Goal: Entertainment & Leisure: Consume media (video, audio)

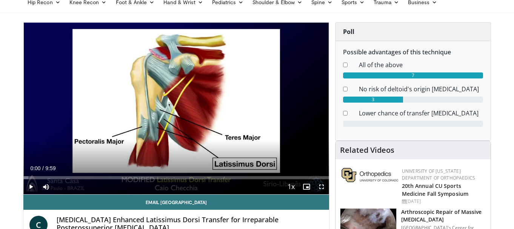
scroll to position [56, 0]
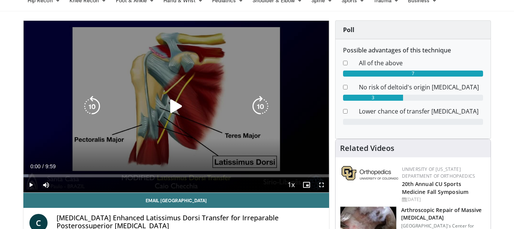
click at [172, 105] on icon "Video Player" at bounding box center [176, 106] width 21 height 21
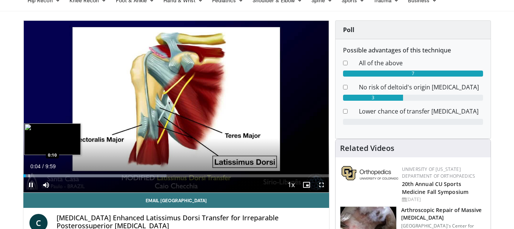
click at [29, 177] on div "Progress Bar" at bounding box center [29, 175] width 1 height 3
click at [33, 176] on div "Progress Bar" at bounding box center [33, 175] width 1 height 3
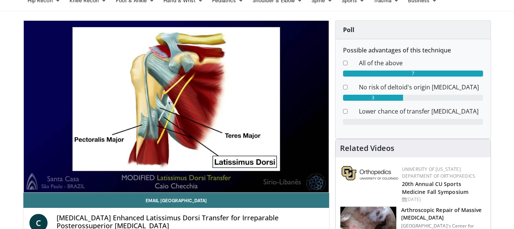
click at [33, 176] on div "10 seconds Tap to unmute" at bounding box center [175, 107] width 305 height 172
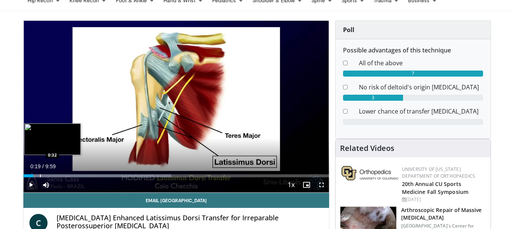
click at [40, 176] on div "Progress Bar" at bounding box center [40, 175] width 1 height 3
click at [46, 176] on div "Progress Bar" at bounding box center [45, 175] width 1 height 3
click at [50, 176] on div "Progress Bar" at bounding box center [50, 175] width 1 height 3
click at [57, 175] on div "Progress Bar" at bounding box center [57, 175] width 1 height 3
click at [60, 175] on div "Progress Bar" at bounding box center [60, 175] width 1 height 3
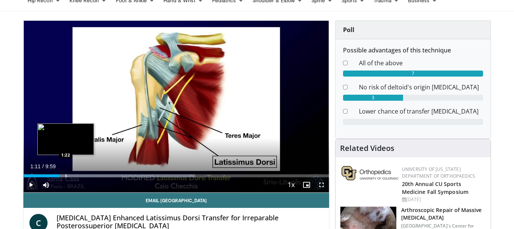
click at [66, 173] on div "Loaded : 56.23% 1:11 1:22" at bounding box center [175, 173] width 305 height 7
click at [74, 174] on div "Progress Bar" at bounding box center [74, 175] width 1 height 3
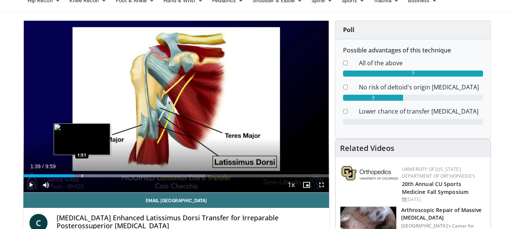
click at [82, 172] on div "Loaded : 59.52% 1:39 1:51" at bounding box center [175, 173] width 305 height 7
click at [90, 173] on div "Loaded : 61.23% 1:54 2:10" at bounding box center [175, 173] width 305 height 7
click at [94, 174] on div "Progress Bar" at bounding box center [94, 175] width 1 height 3
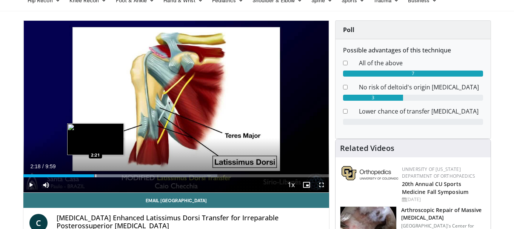
click at [95, 174] on div "Progress Bar" at bounding box center [95, 175] width 1 height 3
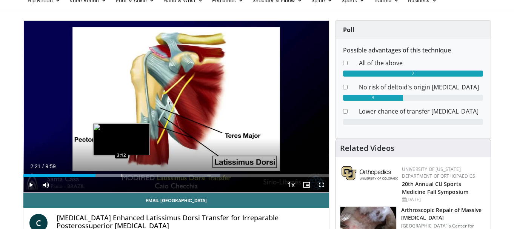
click at [121, 174] on div "Progress Bar" at bounding box center [121, 175] width 1 height 3
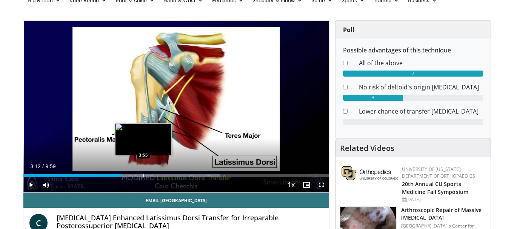
click at [143, 173] on div "Loaded : 64.50% 3:12 3:55" at bounding box center [175, 173] width 305 height 7
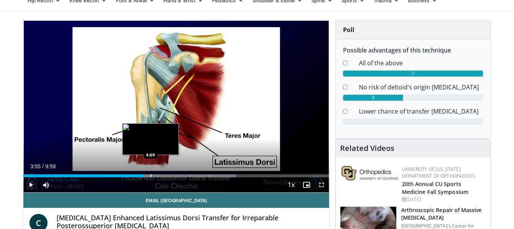
click at [150, 173] on div "Loaded : 69.50% 3:55 4:09" at bounding box center [175, 173] width 305 height 7
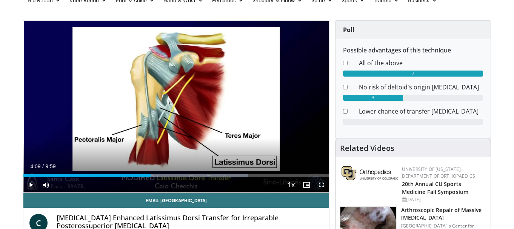
click at [154, 174] on div "Progress Bar" at bounding box center [154, 175] width 1 height 3
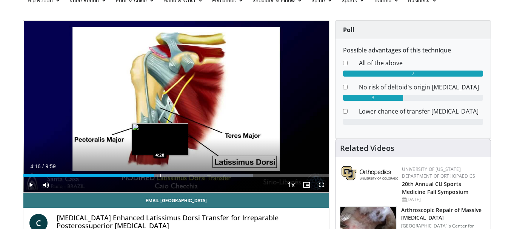
click at [160, 174] on div "Progress Bar" at bounding box center [160, 175] width 1 height 3
click at [163, 174] on div "Progress Bar" at bounding box center [163, 175] width 1 height 3
click at [166, 174] on div "Progress Bar" at bounding box center [166, 175] width 1 height 3
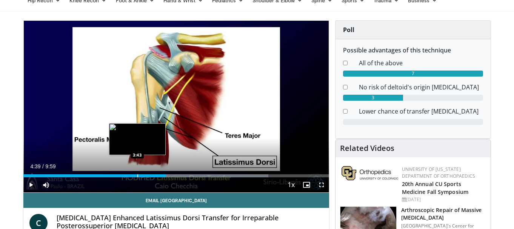
click at [137, 175] on div "4:39" at bounding box center [94, 175] width 143 height 3
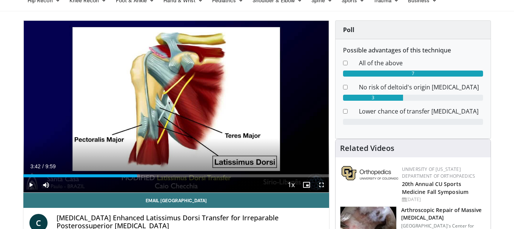
click at [29, 187] on span "Video Player" at bounding box center [30, 184] width 15 height 15
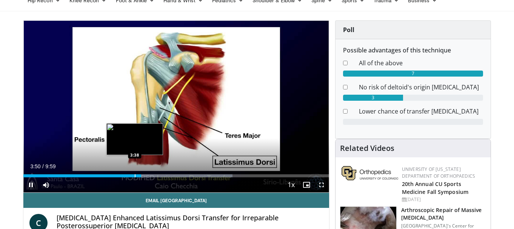
click at [135, 175] on div "Progress Bar" at bounding box center [135, 175] width 1 height 3
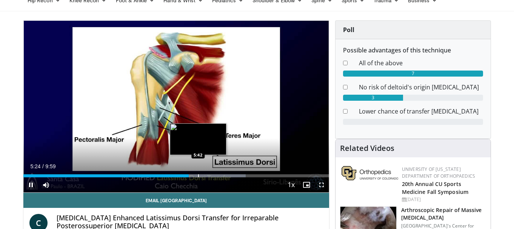
click at [198, 175] on div "Progress Bar" at bounding box center [198, 175] width 1 height 3
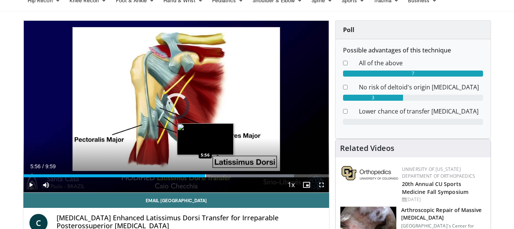
click at [205, 175] on div "Progress Bar" at bounding box center [205, 175] width 1 height 3
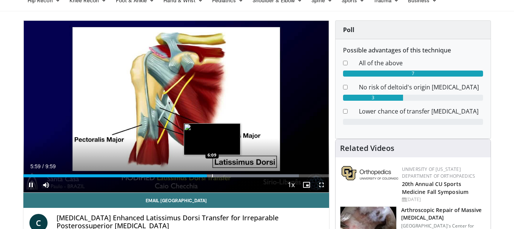
click at [212, 176] on div "Progress Bar" at bounding box center [212, 175] width 1 height 3
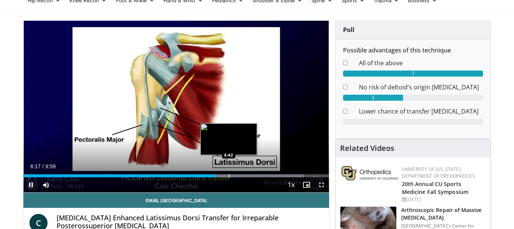
click at [229, 176] on div "Progress Bar" at bounding box center [229, 175] width 1 height 3
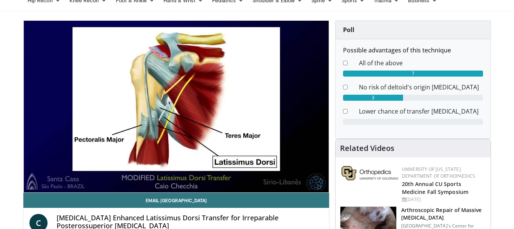
click at [208, 157] on div "10 seconds Tap to unmute" at bounding box center [175, 107] width 305 height 172
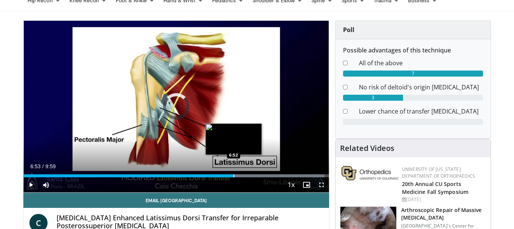
click at [233, 173] on div "Loaded : 98.53% 6:53 6:52" at bounding box center [175, 173] width 305 height 7
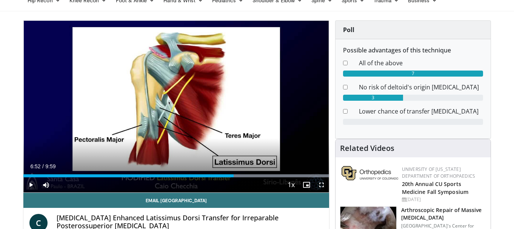
click at [34, 184] on span "Video Player" at bounding box center [30, 184] width 15 height 15
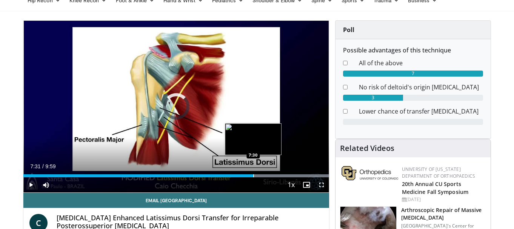
click at [253, 176] on div "Progress Bar" at bounding box center [253, 175] width 1 height 3
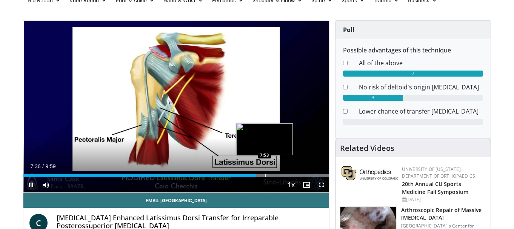
click at [265, 175] on div "Progress Bar" at bounding box center [265, 175] width 1 height 3
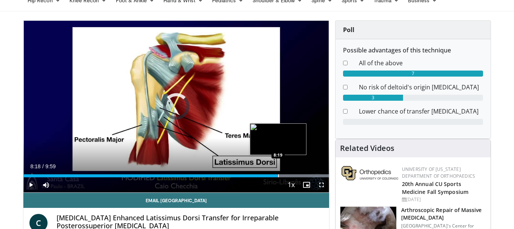
click at [278, 174] on div "Progress Bar" at bounding box center [271, 175] width 115 height 3
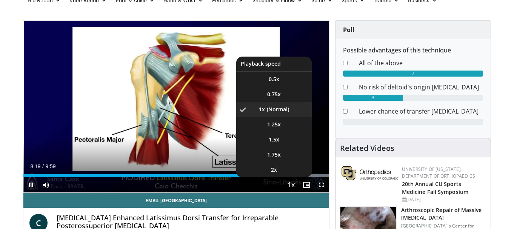
click at [293, 177] on button "Playback Rate" at bounding box center [291, 184] width 15 height 15
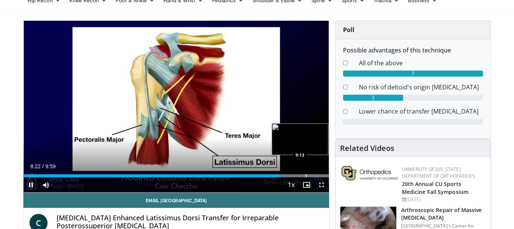
click at [305, 177] on div "Progress Bar" at bounding box center [305, 175] width 1 height 3
